Goal: Check status: Check status

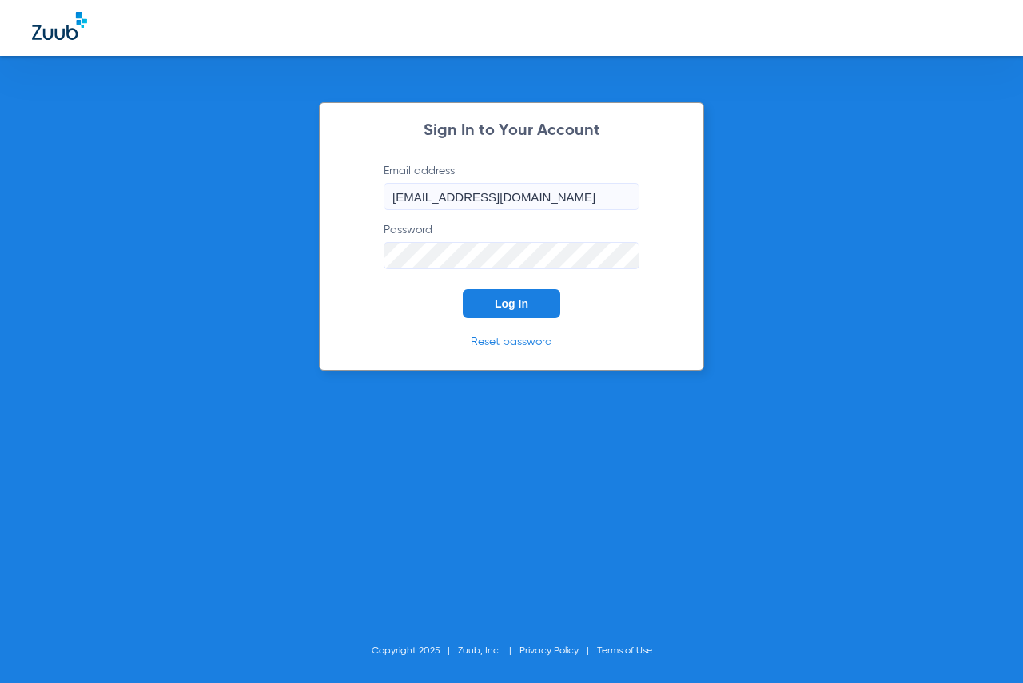
click at [504, 309] on span "Log In" at bounding box center [512, 303] width 34 height 13
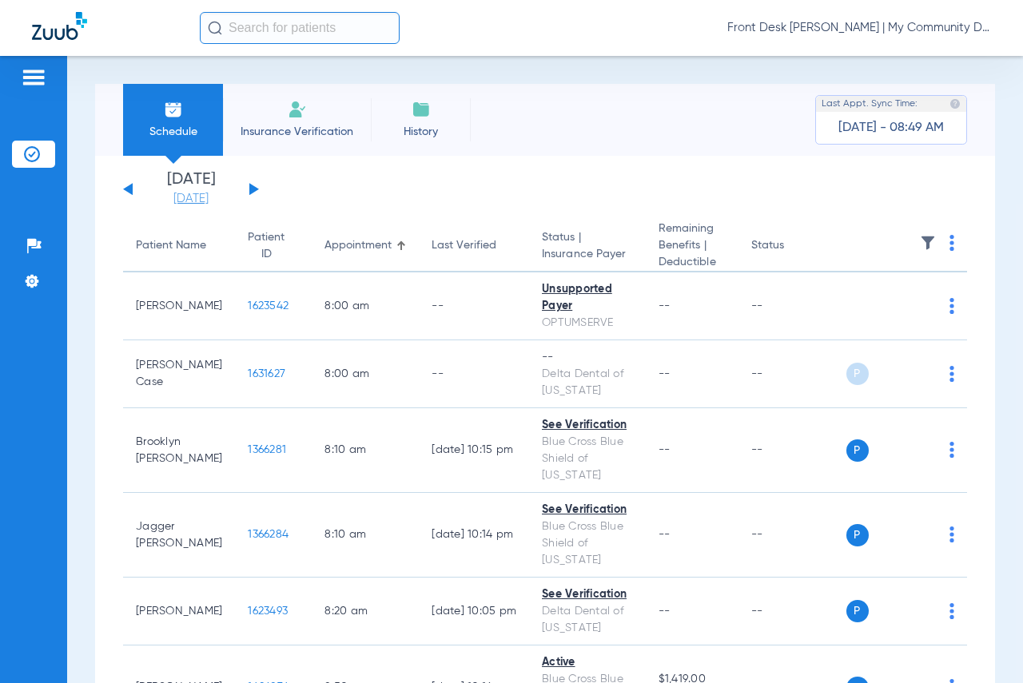
click at [213, 194] on link "[DATE]" at bounding box center [191, 199] width 96 height 16
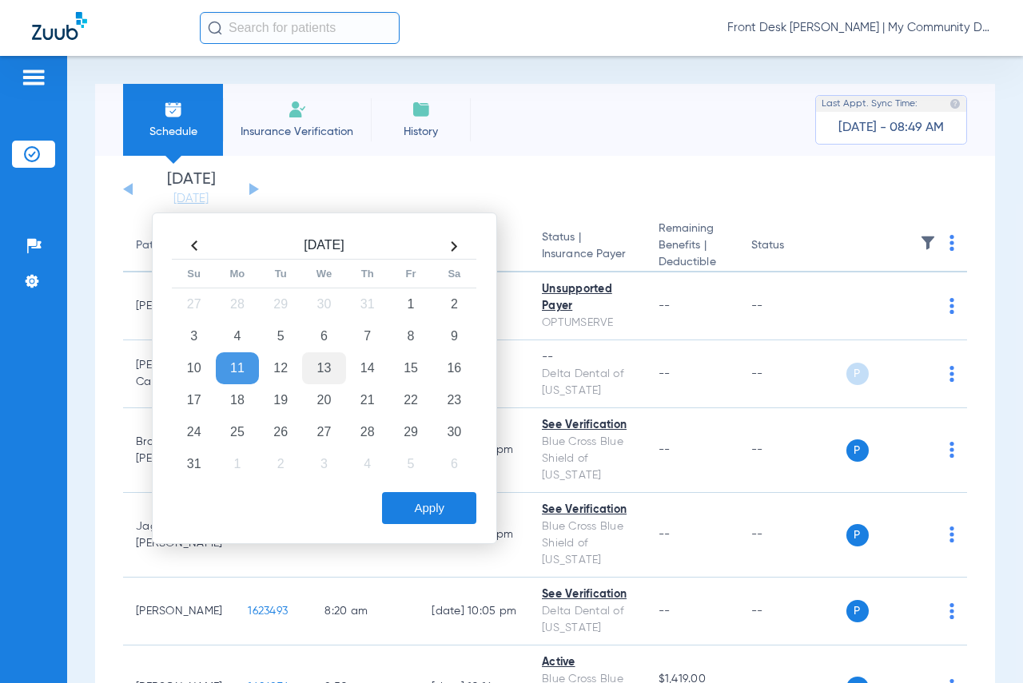
click at [324, 371] on td "13" at bounding box center [323, 368] width 43 height 32
click at [407, 518] on button "Apply" at bounding box center [429, 508] width 94 height 32
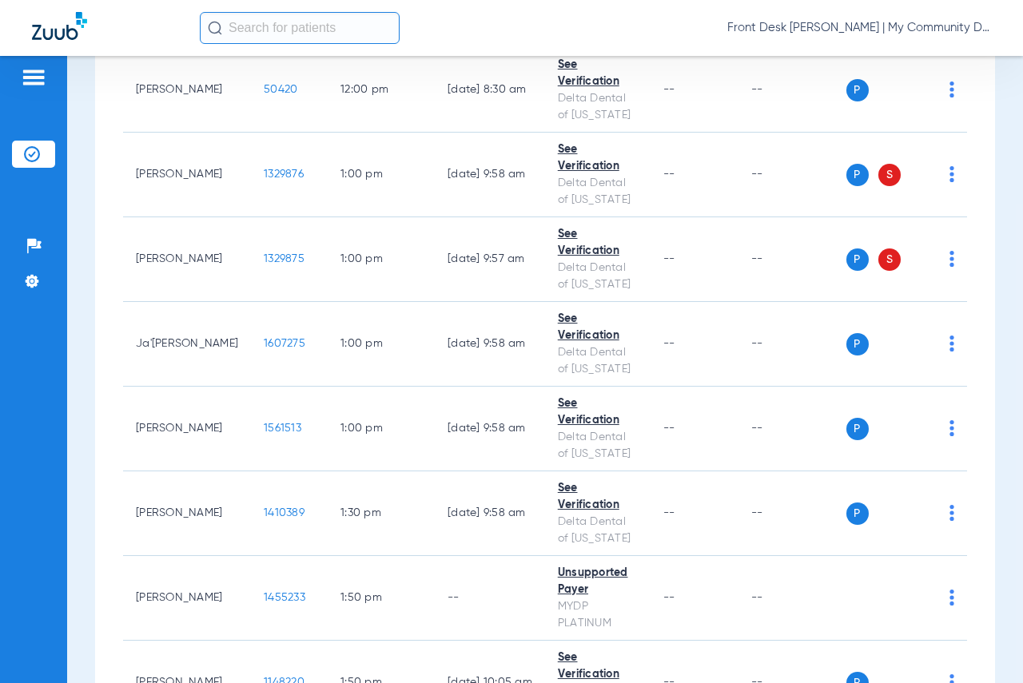
scroll to position [2157, 0]
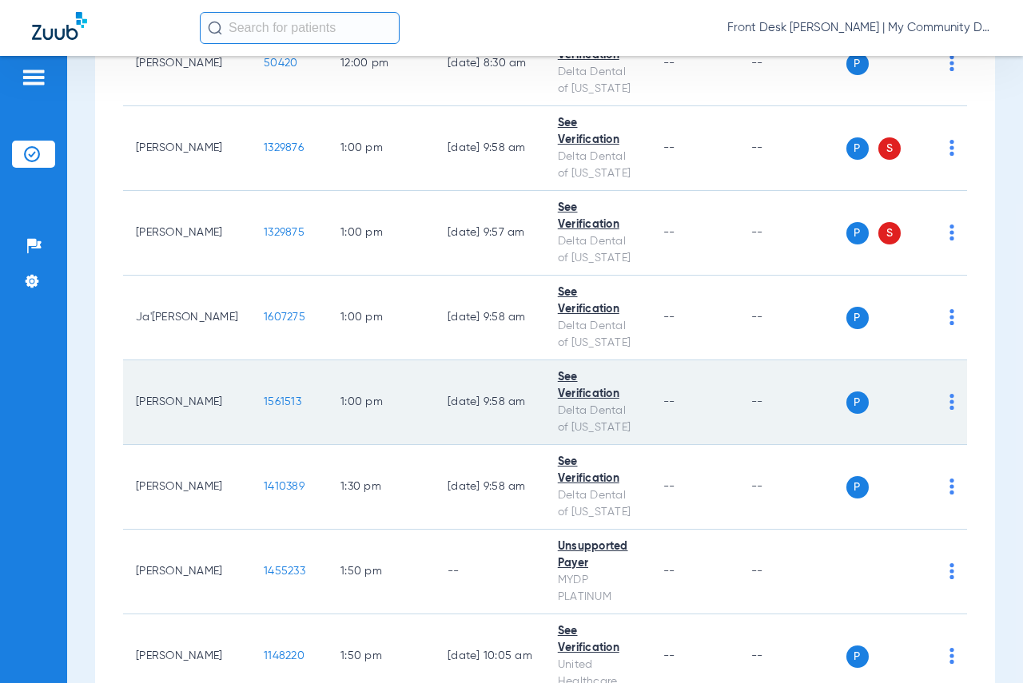
click at [264, 407] on span "1561513" at bounding box center [283, 401] width 38 height 11
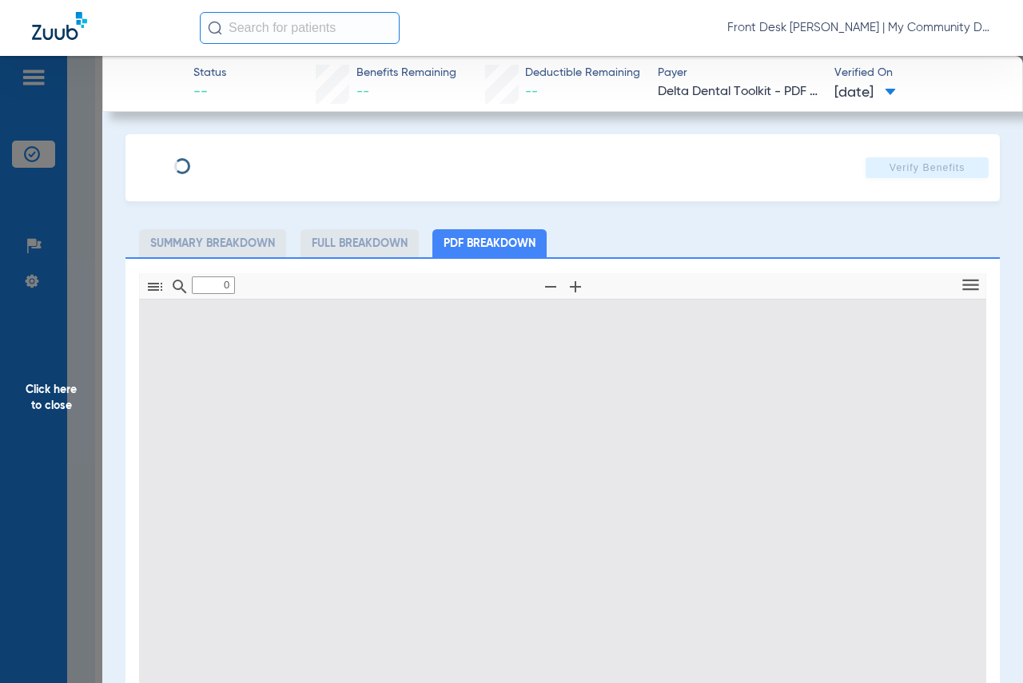
type input "1"
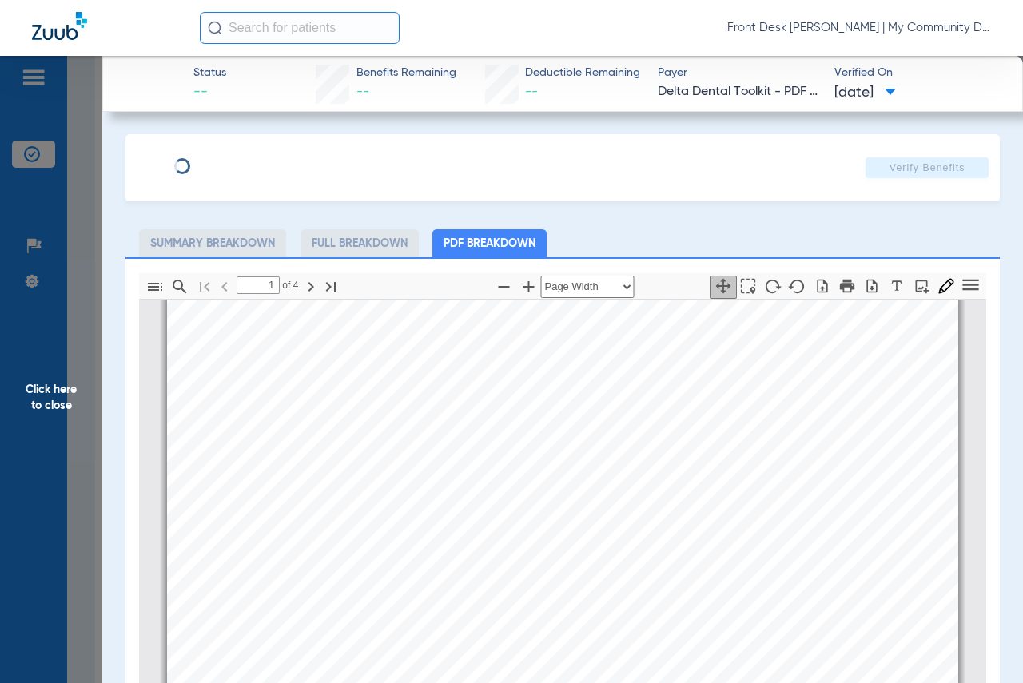
scroll to position [248, 0]
click at [57, 393] on span "Click here to close" at bounding box center [51, 397] width 102 height 683
